Goal: Register for event/course

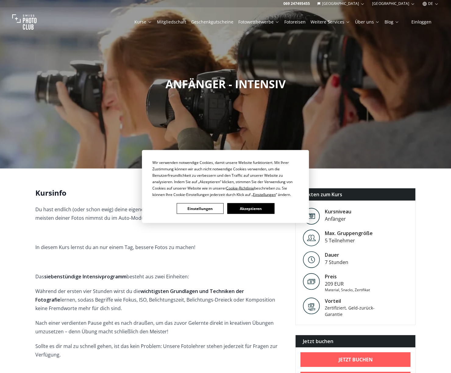
click at [239, 200] on div "Wir verwenden notwendige Cookies, damit unsere Website funktioniert. Mit Ihrer …" at bounding box center [226, 186] width 146 height 55
click at [247, 209] on button "Akzeptieren" at bounding box center [251, 208] width 47 height 11
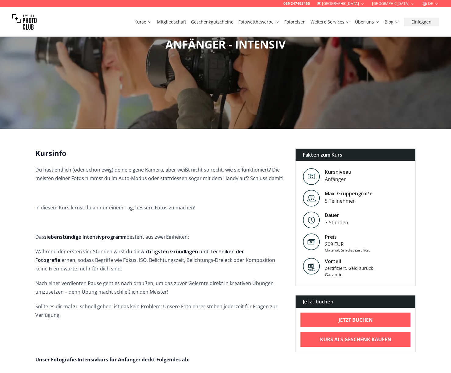
scroll to position [55, 0]
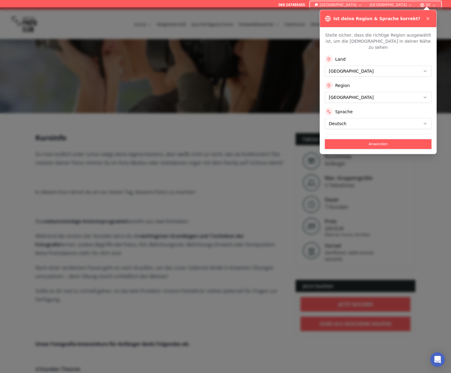
click at [245, 177] on div at bounding box center [225, 189] width 451 height 365
click at [430, 17] on icon at bounding box center [428, 18] width 5 height 5
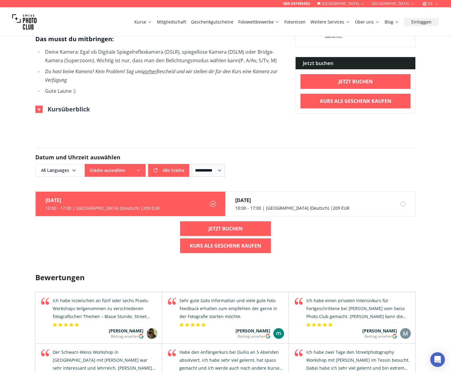
scroll to position [509, 0]
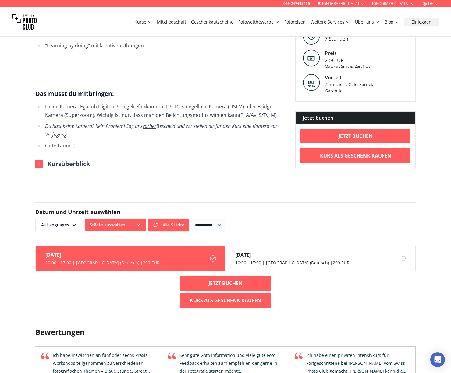
click at [143, 230] on button "Städte auswählen" at bounding box center [115, 224] width 61 height 13
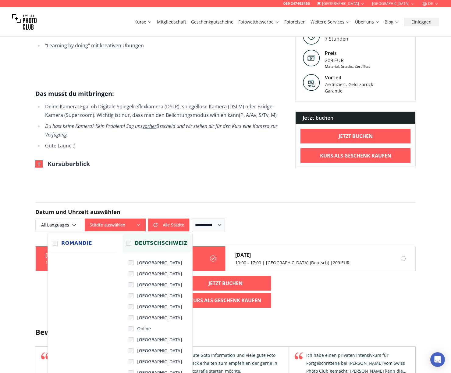
click at [142, 244] on span "Deutschschweiz" at bounding box center [161, 242] width 53 height 7
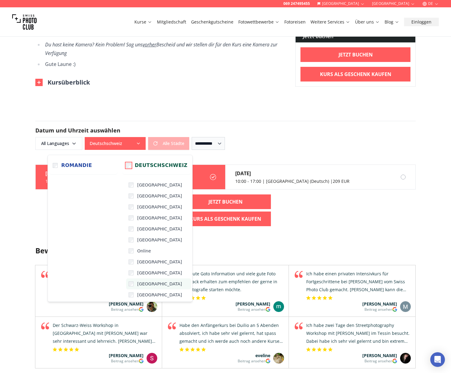
scroll to position [587, 0]
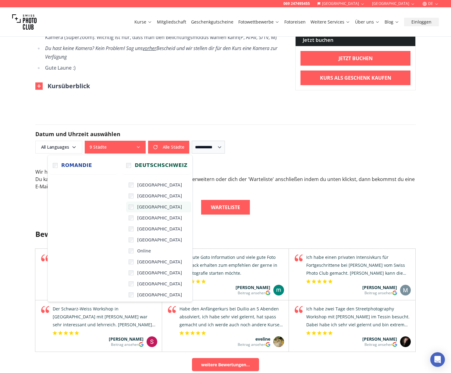
click at [126, 211] on label "[GEOGRAPHIC_DATA]" at bounding box center [158, 206] width 65 height 11
click at [195, 218] on div "Bewertungen Schweizer Qualität in Sachen Fotografie Schulung Swiss Photo Club i…" at bounding box center [226, 343] width 390 height 259
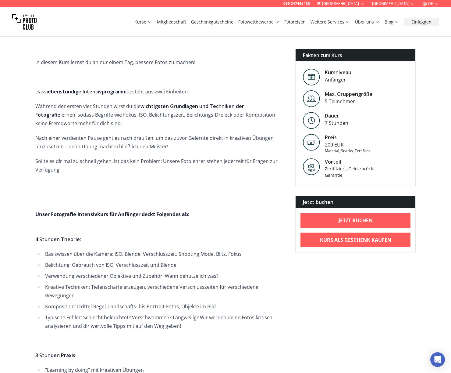
scroll to position [61, 0]
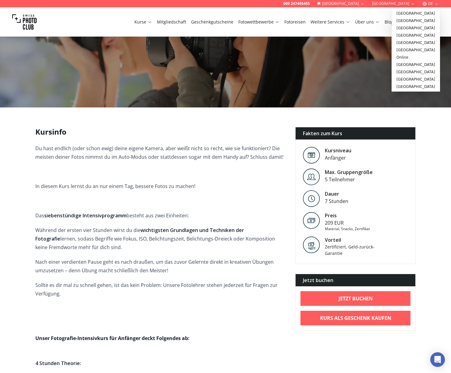
click at [414, 5] on icon "button" at bounding box center [413, 4] width 5 height 5
click at [406, 85] on link "[GEOGRAPHIC_DATA]" at bounding box center [416, 86] width 46 height 7
